Goal: Navigation & Orientation: Find specific page/section

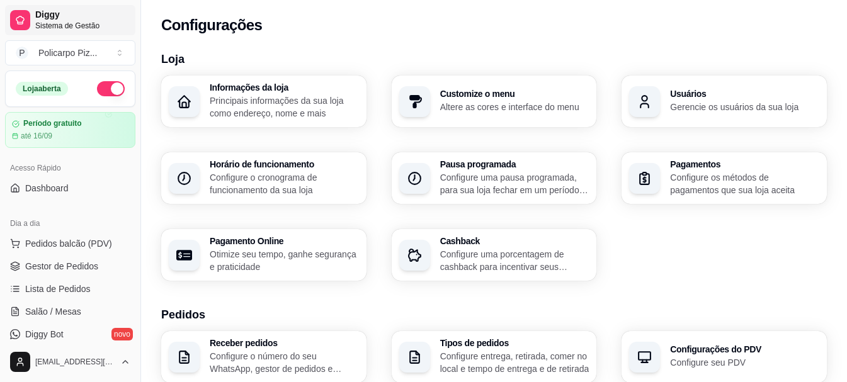
click at [58, 23] on span "Sistema de Gestão" at bounding box center [82, 26] width 95 height 10
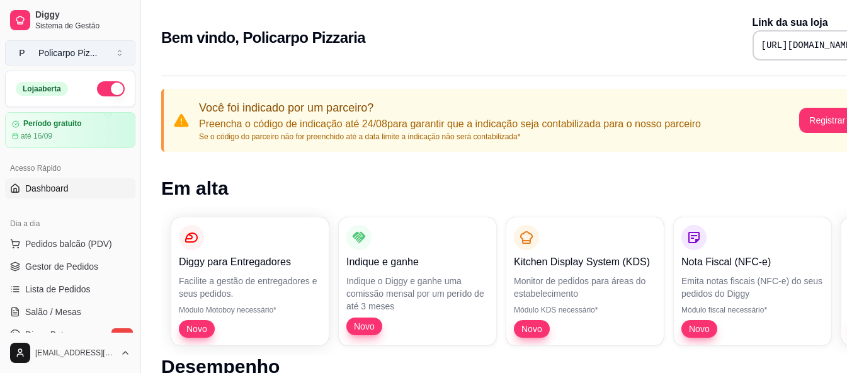
click at [50, 56] on div "Policarpo Piz ..." at bounding box center [67, 53] width 59 height 13
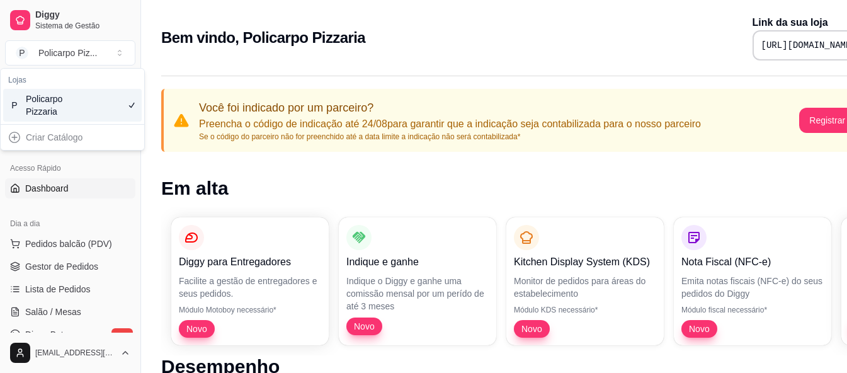
click at [47, 105] on div "Policarpo Pizzaria" at bounding box center [54, 105] width 57 height 25
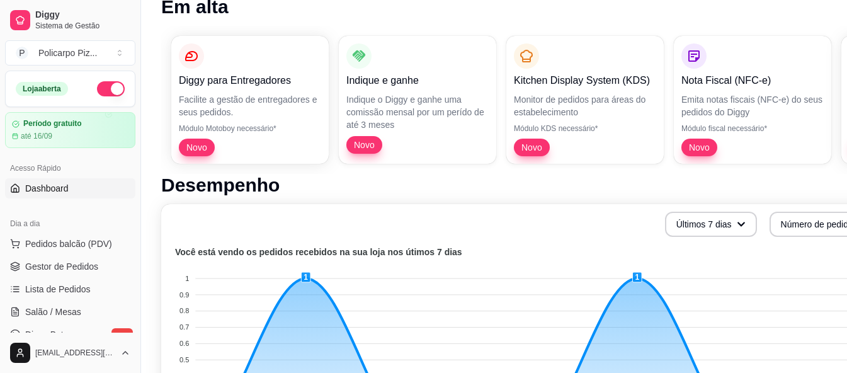
scroll to position [189, 0]
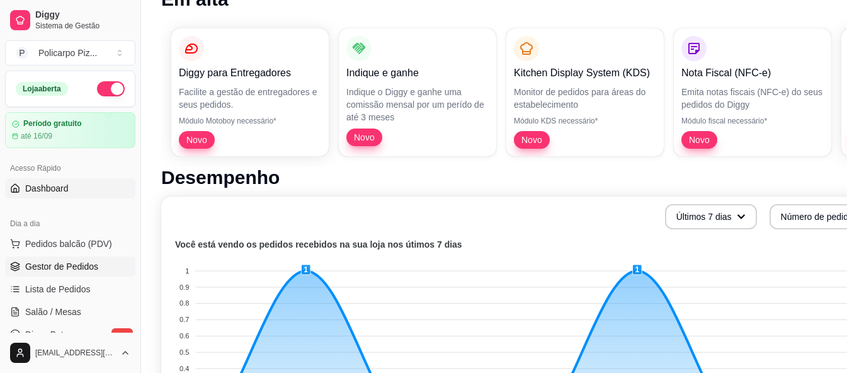
click at [63, 268] on span "Gestor de Pedidos" at bounding box center [61, 266] width 73 height 13
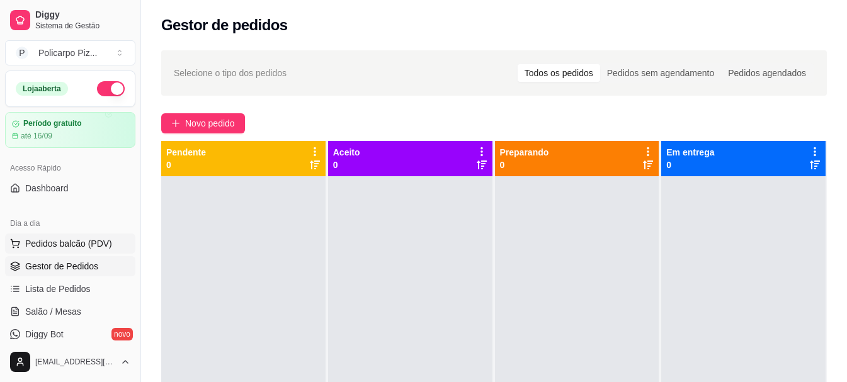
click at [58, 245] on span "Pedidos balcão (PDV)" at bounding box center [68, 243] width 87 height 13
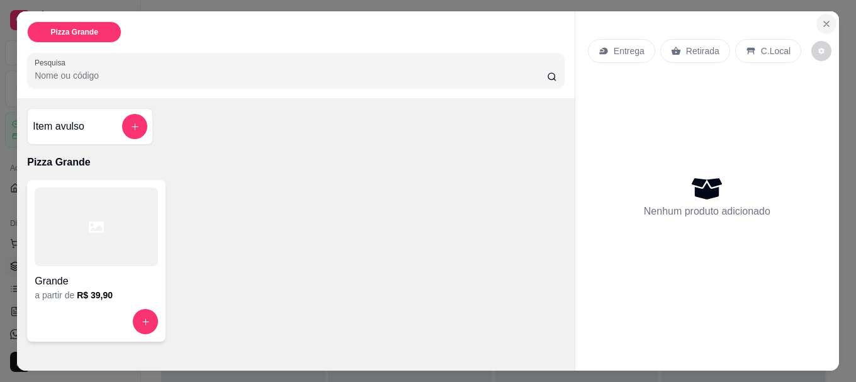
click at [822, 19] on icon "Close" at bounding box center [827, 24] width 10 height 10
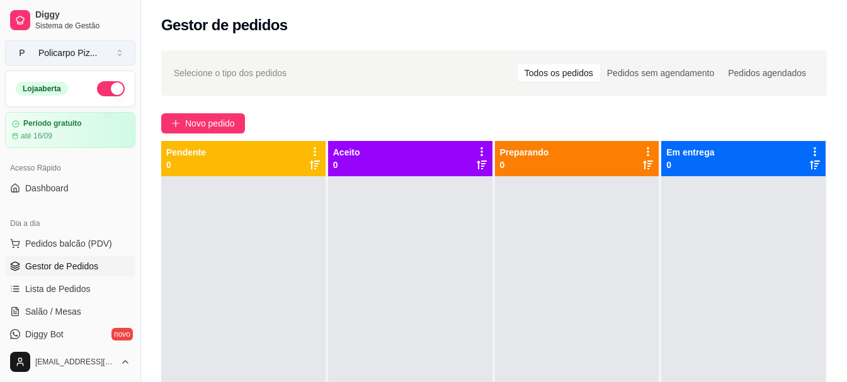
click at [49, 57] on div "Policarpo Piz ..." at bounding box center [67, 53] width 59 height 13
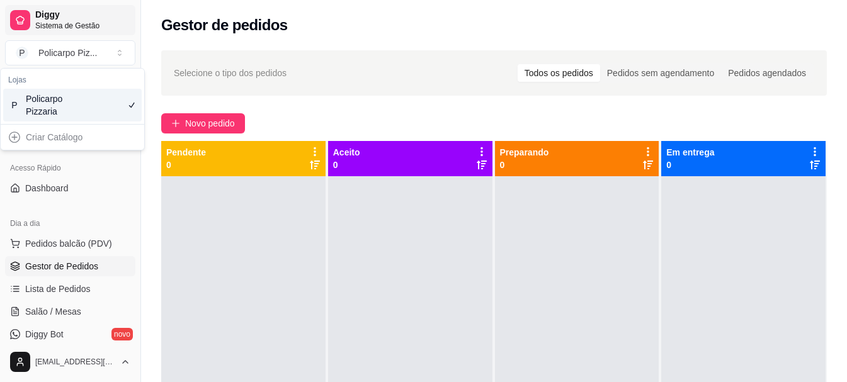
click at [47, 14] on span "Diggy" at bounding box center [82, 14] width 95 height 11
